Goal: Task Accomplishment & Management: Manage account settings

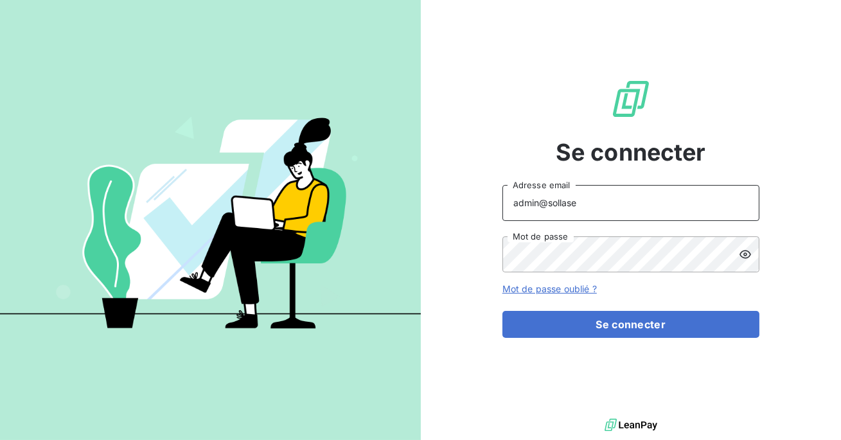
click at [581, 206] on input "admin@sollase" at bounding box center [631, 203] width 257 height 36
click at [589, 207] on input "admin@sollase" at bounding box center [631, 203] width 257 height 36
type input "admin@groupesocoda"
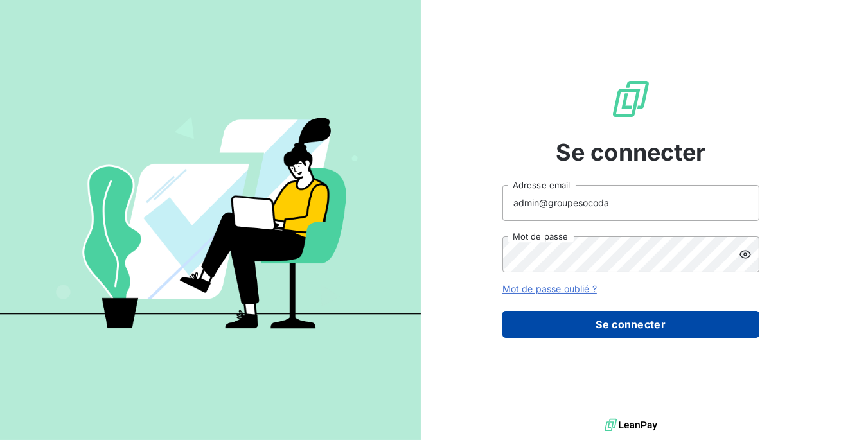
click at [605, 326] on button "Se connecter" at bounding box center [631, 324] width 257 height 27
